Goal: Find contact information: Find contact information

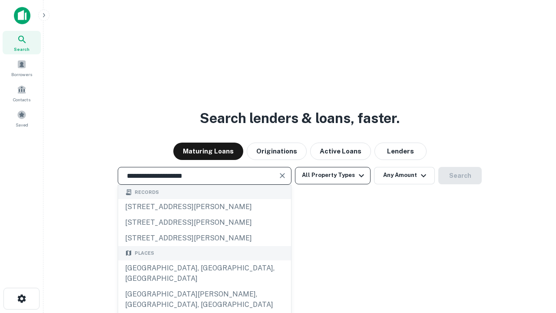
click at [204, 286] on div "[GEOGRAPHIC_DATA], [GEOGRAPHIC_DATA], [GEOGRAPHIC_DATA]" at bounding box center [204, 273] width 173 height 26
type input "**********"
click at [333, 175] on button "All Property Types" at bounding box center [333, 175] width 76 height 17
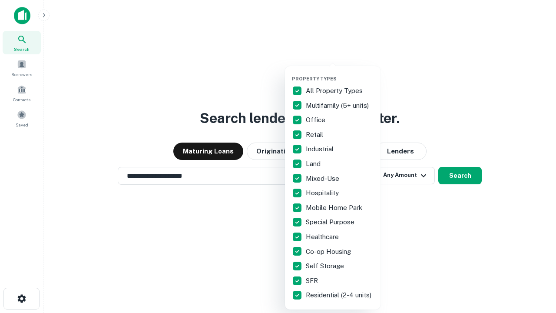
click at [340, 73] on button "button" at bounding box center [340, 73] width 96 height 0
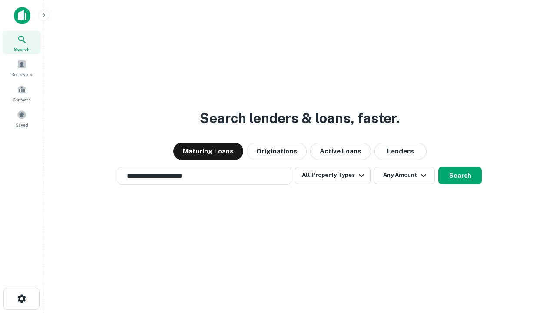
scroll to position [13, 0]
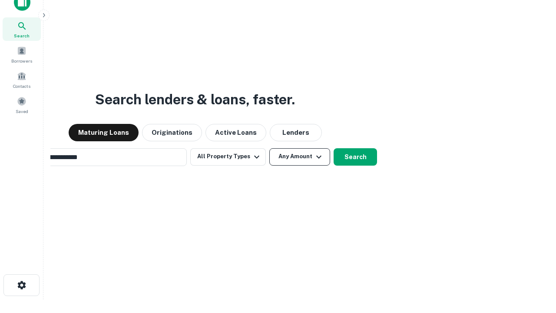
click at [269, 148] on button "Any Amount" at bounding box center [299, 156] width 61 height 17
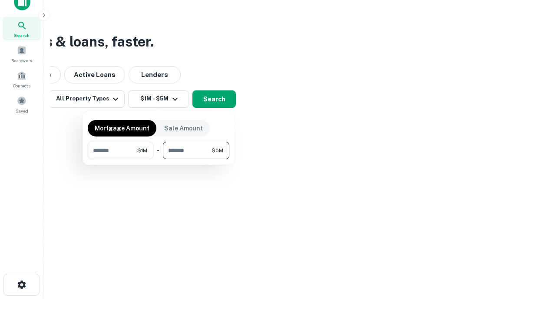
type input "*******"
click at [159, 159] on button "button" at bounding box center [159, 159] width 142 height 0
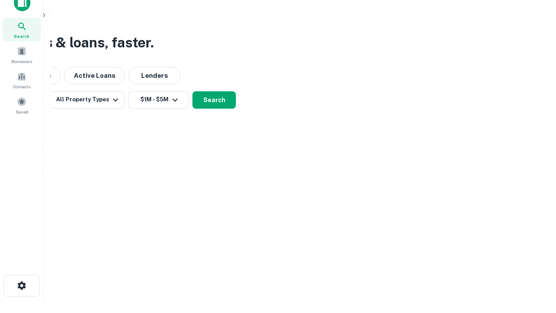
scroll to position [5, 160]
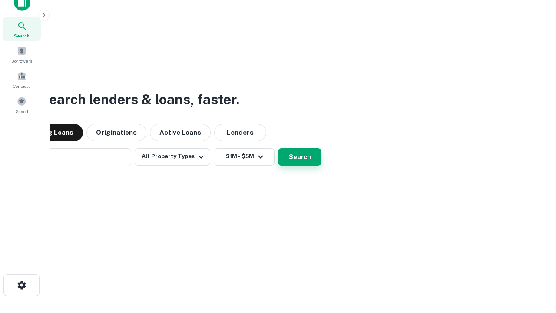
click at [278, 148] on button "Search" at bounding box center [299, 156] width 43 height 17
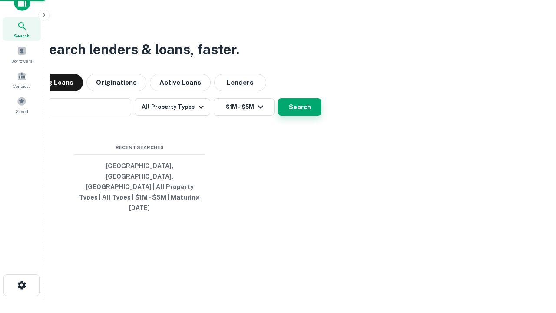
scroll to position [23, 246]
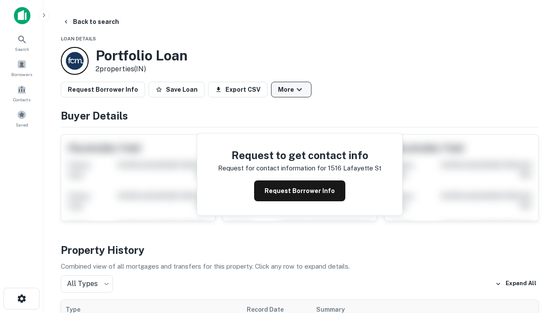
click at [291, 90] on button "More" at bounding box center [291, 90] width 40 height 16
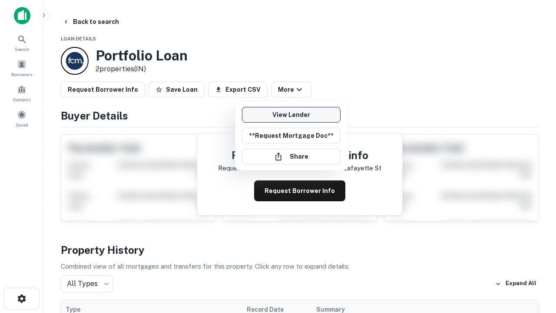
click at [291, 115] on link "View Lender" at bounding box center [291, 115] width 99 height 16
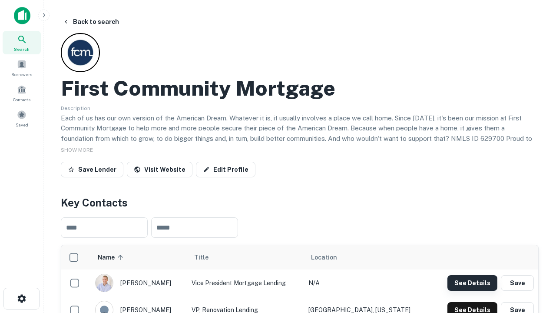
click at [472, 283] on button "See Details" at bounding box center [473, 283] width 50 height 16
click at [21, 299] on icon "button" at bounding box center [22, 298] width 10 height 10
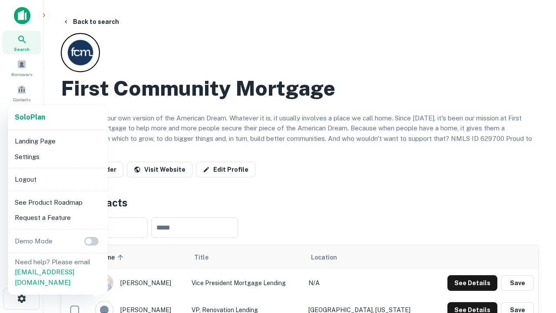
click at [57, 179] on li "Logout" at bounding box center [57, 180] width 93 height 16
